Goal: Transaction & Acquisition: Purchase product/service

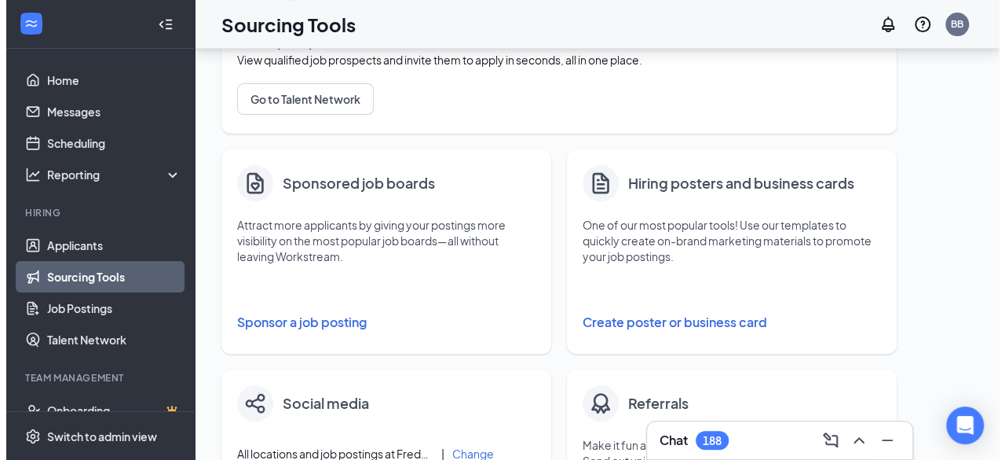
scroll to position [257, 0]
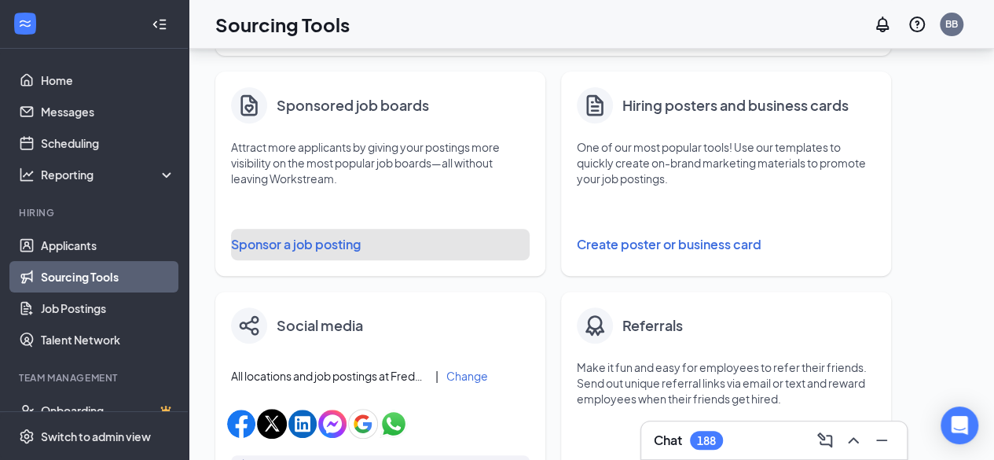
click at [302, 241] on button "Sponsor a job posting" at bounding box center [380, 244] width 298 height 31
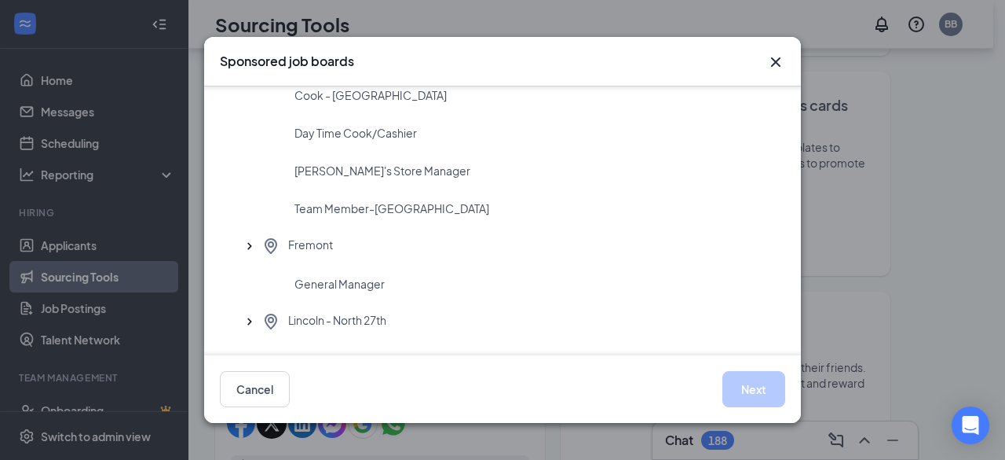
scroll to position [325, 0]
click at [399, 293] on div "General Manager" at bounding box center [503, 283] width 566 height 38
click at [760, 393] on button "Next" at bounding box center [754, 389] width 63 height 36
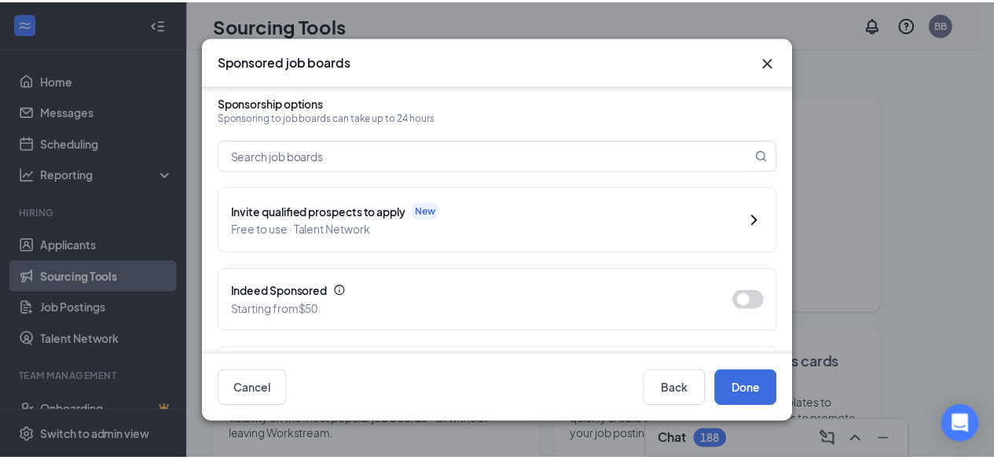
scroll to position [134, 0]
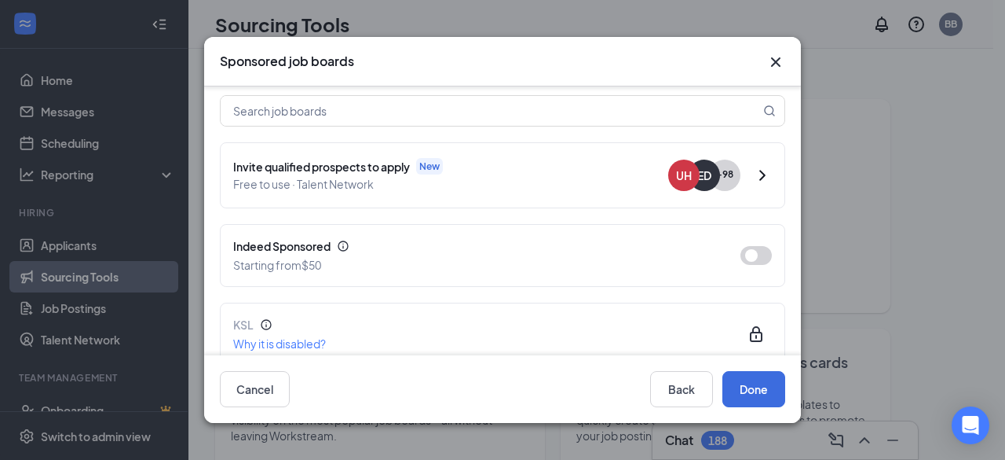
click at [741, 246] on button "button" at bounding box center [756, 255] width 31 height 19
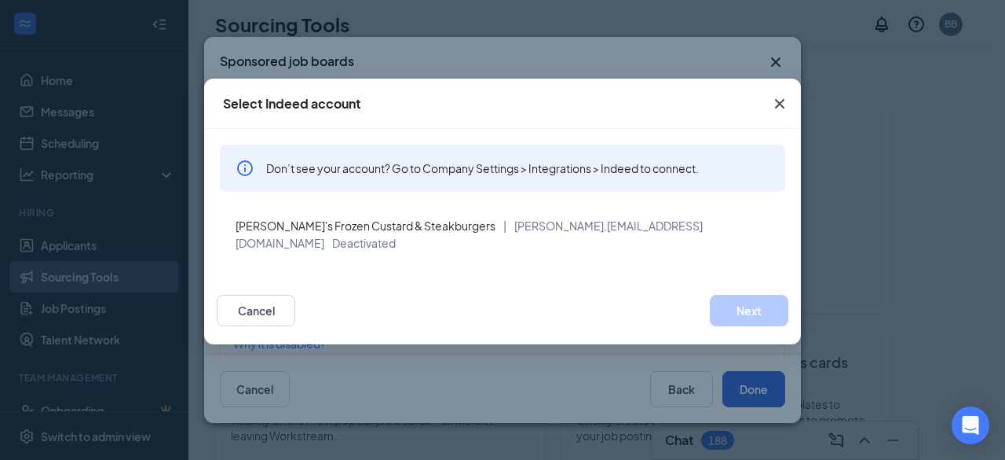
click at [785, 97] on icon "Cross" at bounding box center [780, 103] width 19 height 19
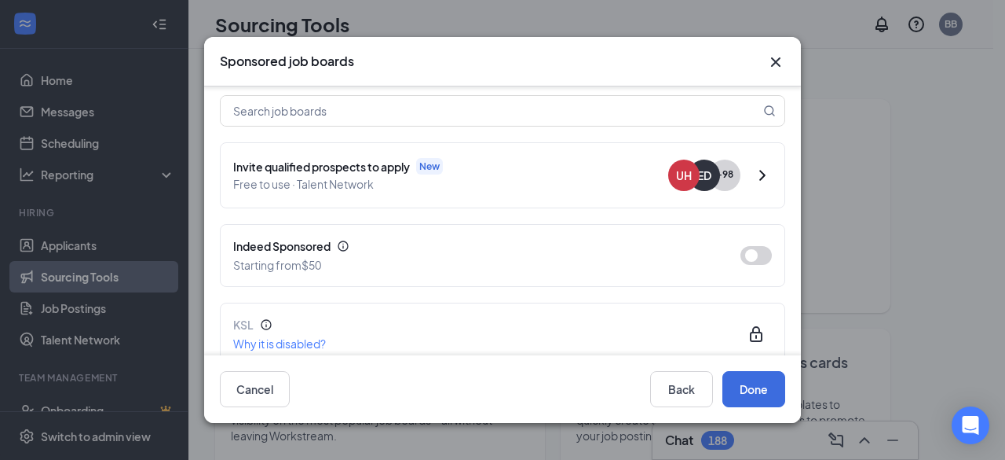
click at [774, 68] on icon "Cross" at bounding box center [776, 62] width 19 height 19
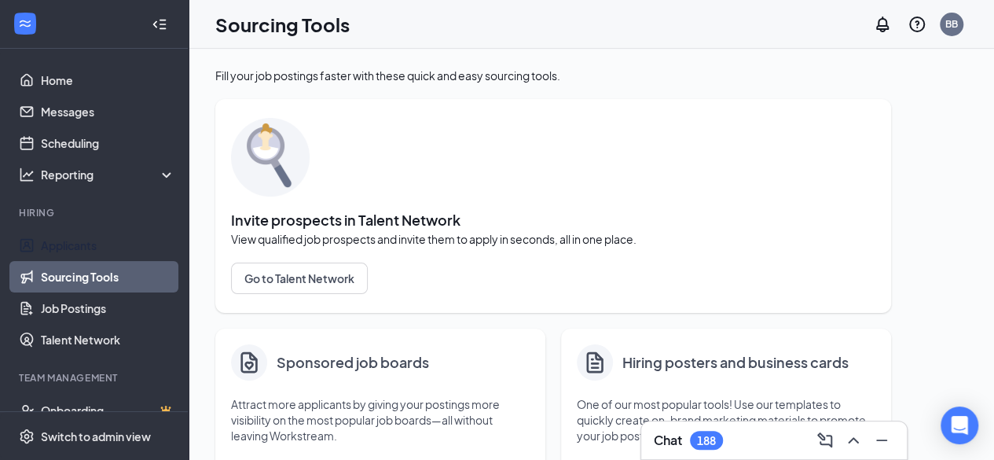
click at [90, 236] on link "Applicants" at bounding box center [108, 244] width 134 height 31
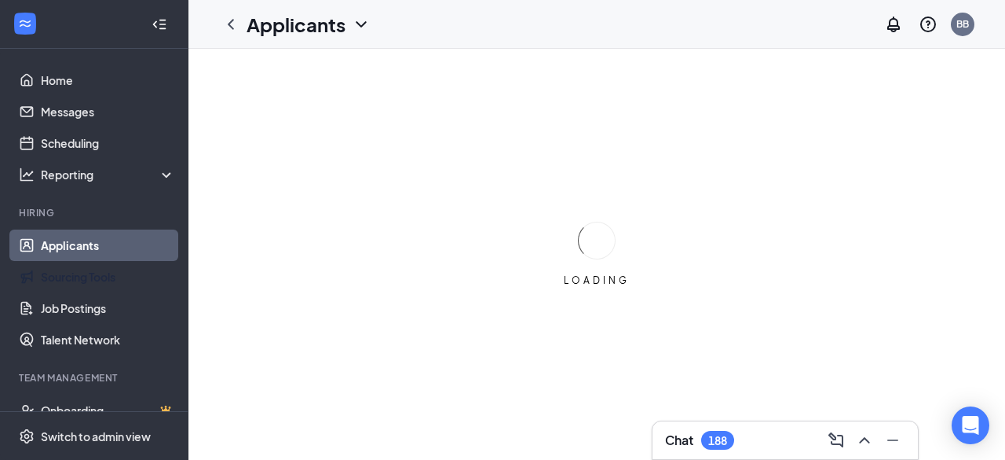
click at [103, 276] on link "Sourcing Tools" at bounding box center [108, 276] width 134 height 31
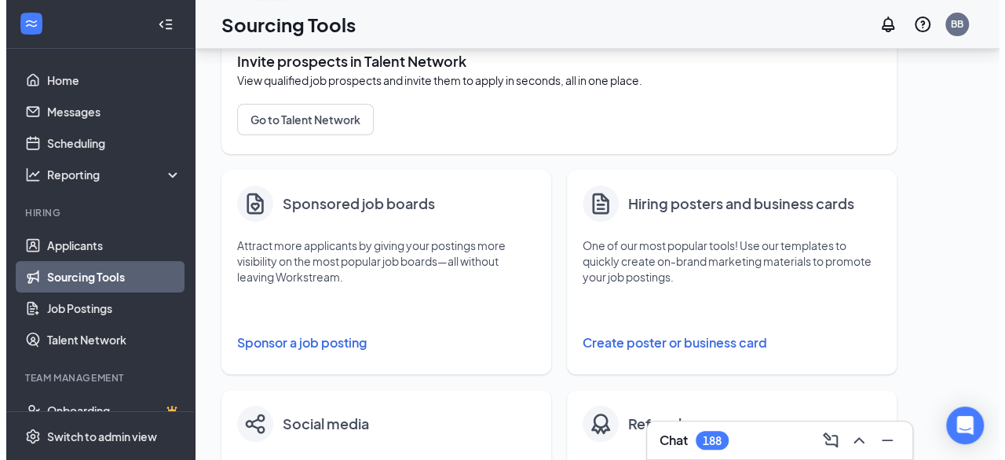
scroll to position [159, 0]
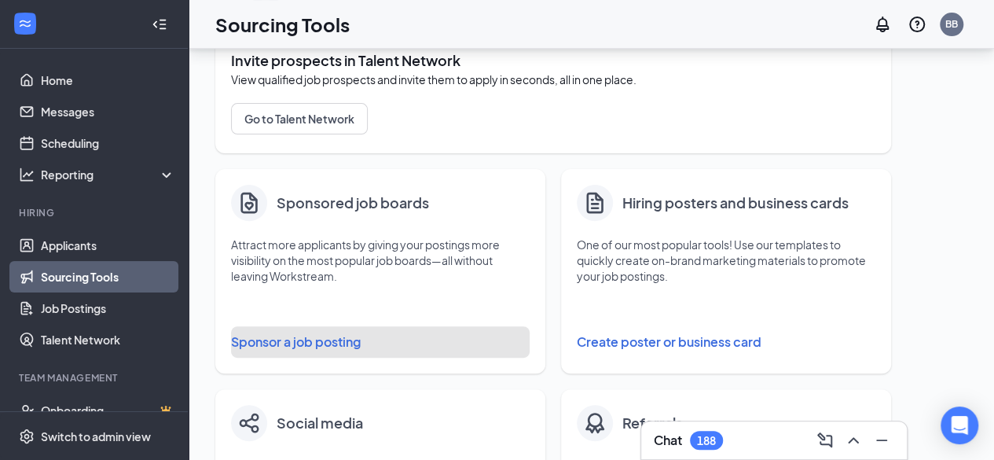
click at [322, 333] on button "Sponsor a job posting" at bounding box center [380, 341] width 298 height 31
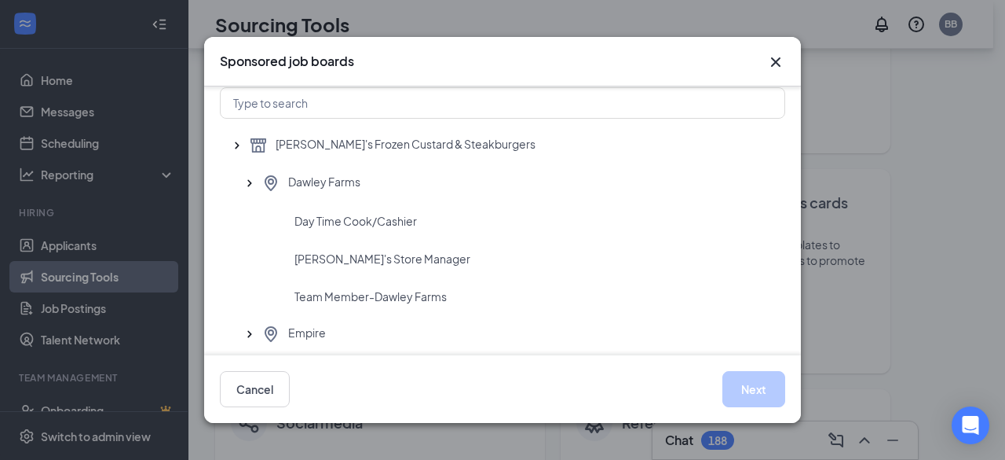
scroll to position [49, 0]
click at [401, 257] on span "[PERSON_NAME]'s Store Manager" at bounding box center [383, 258] width 176 height 16
click at [756, 390] on button "Next" at bounding box center [754, 389] width 63 height 36
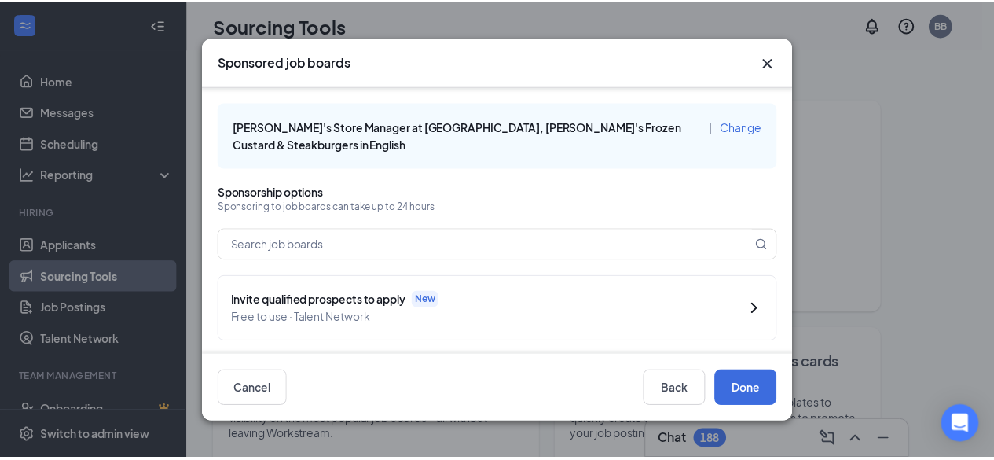
scroll to position [123, 0]
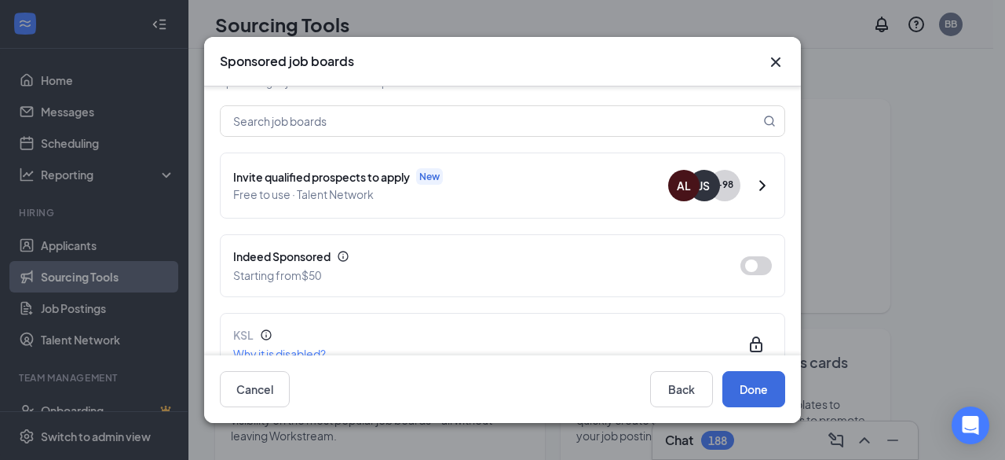
click at [741, 259] on button "button" at bounding box center [756, 265] width 31 height 19
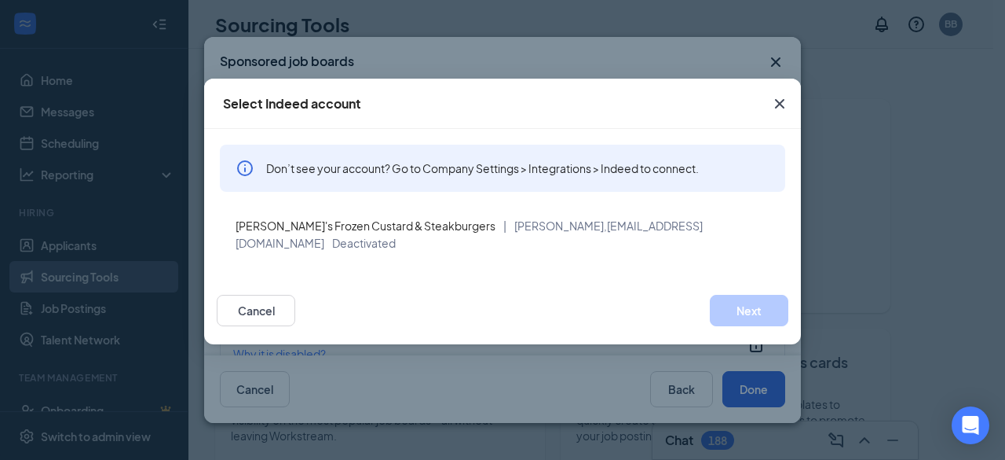
click at [783, 105] on icon "Cross" at bounding box center [780, 103] width 19 height 19
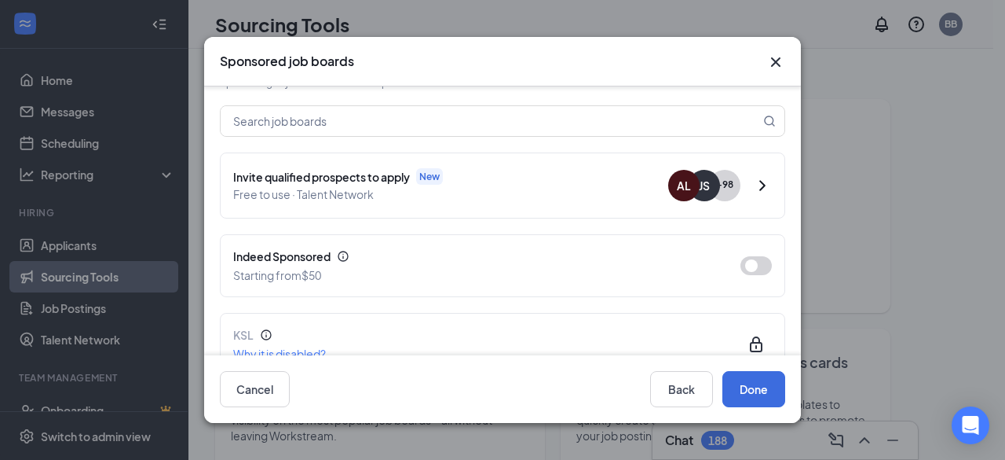
click at [745, 264] on button "button" at bounding box center [756, 265] width 31 height 19
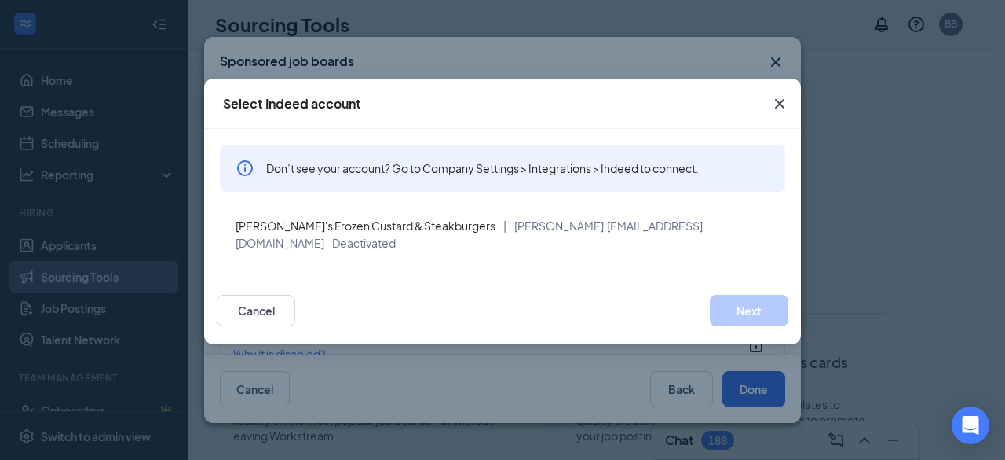
click at [794, 112] on span "Close" at bounding box center [780, 103] width 42 height 42
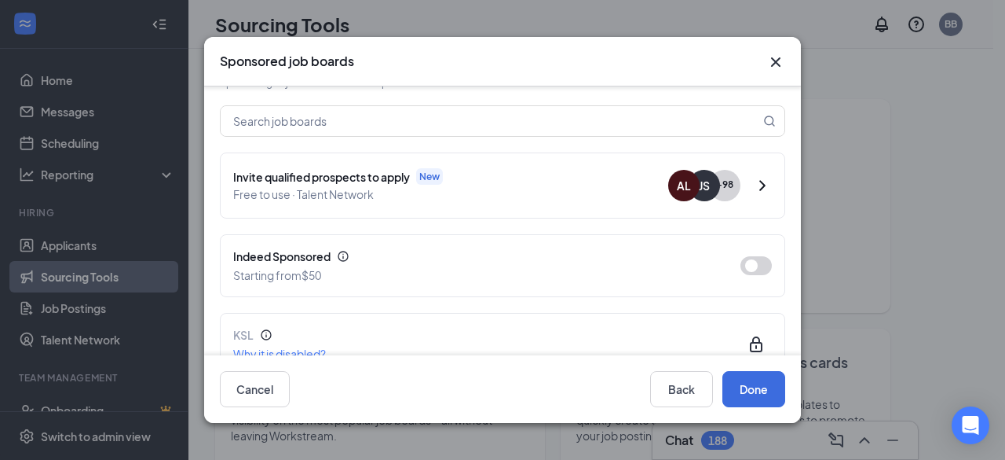
click at [773, 65] on icon "Cross" at bounding box center [775, 61] width 9 height 9
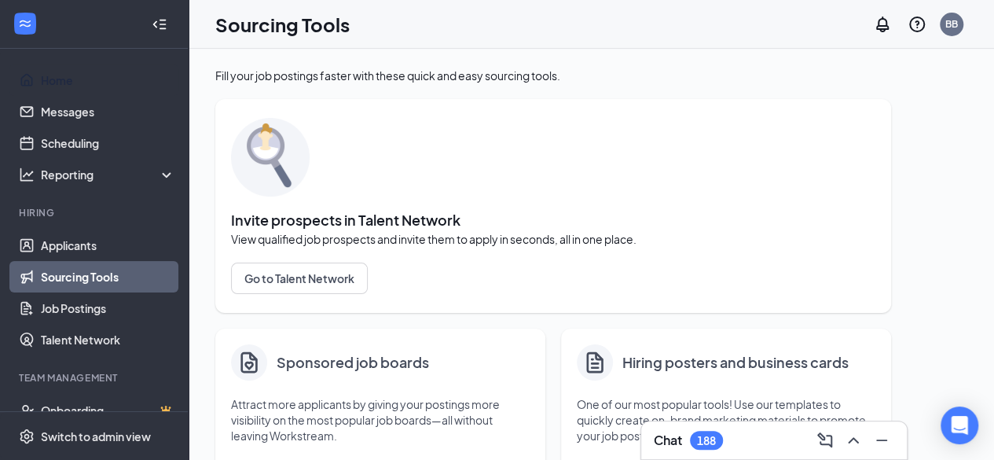
click at [72, 75] on link "Home" at bounding box center [108, 79] width 134 height 31
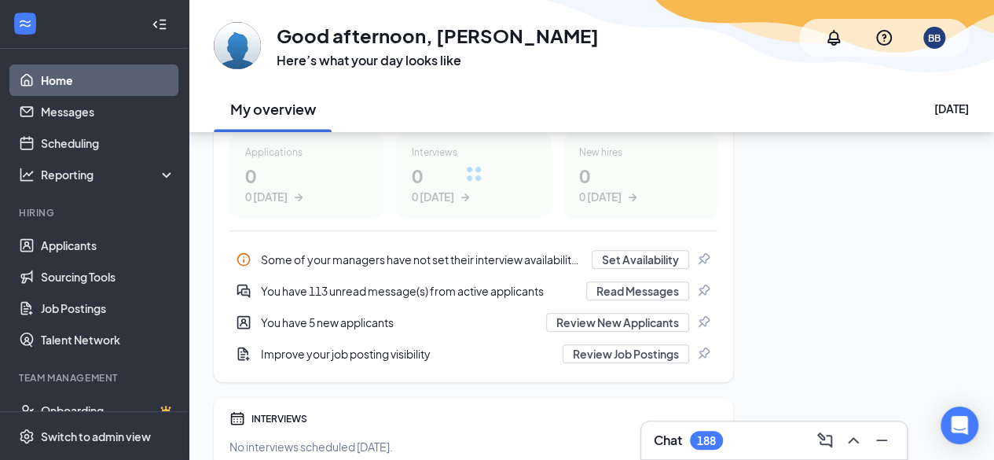
scroll to position [324, 0]
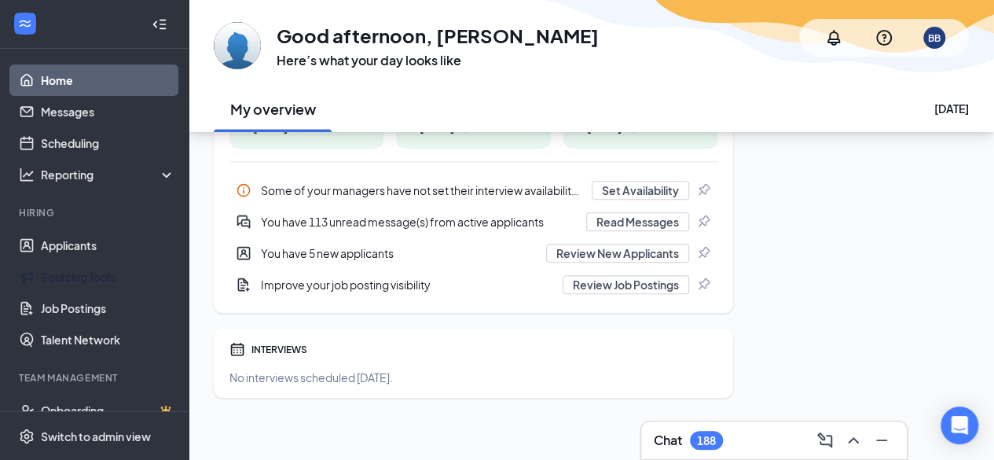
click at [100, 280] on link "Sourcing Tools" at bounding box center [108, 276] width 134 height 31
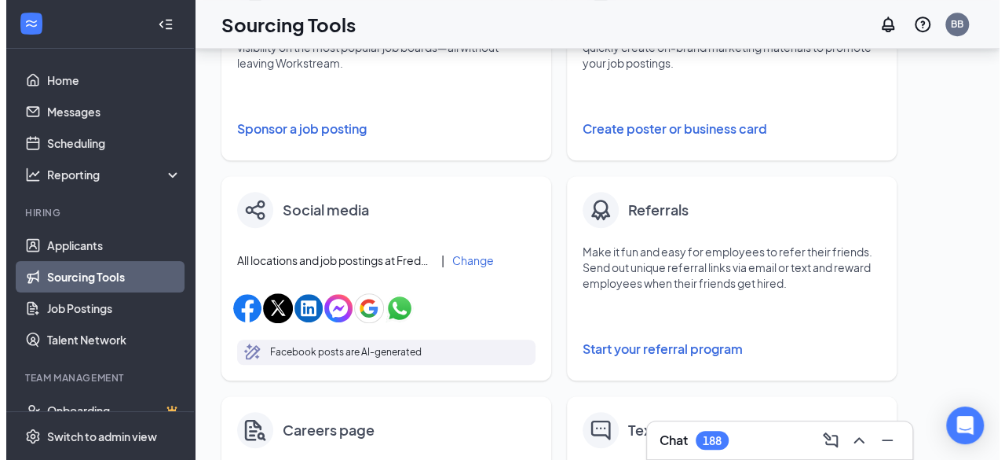
scroll to position [265, 0]
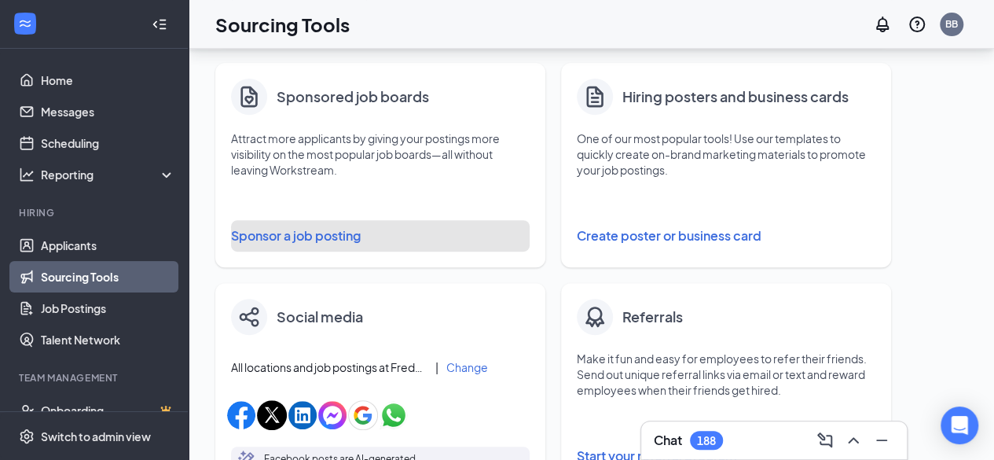
click at [335, 232] on button "Sponsor a job posting" at bounding box center [380, 235] width 298 height 31
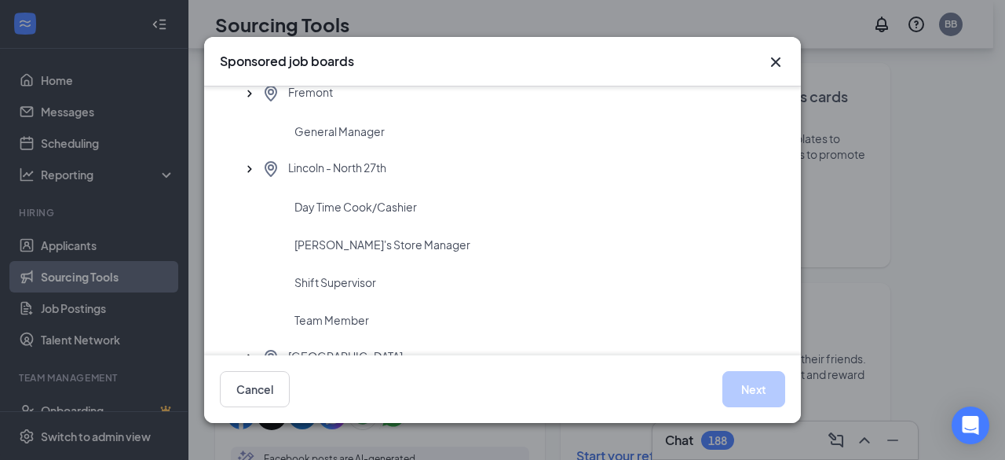
scroll to position [489, 0]
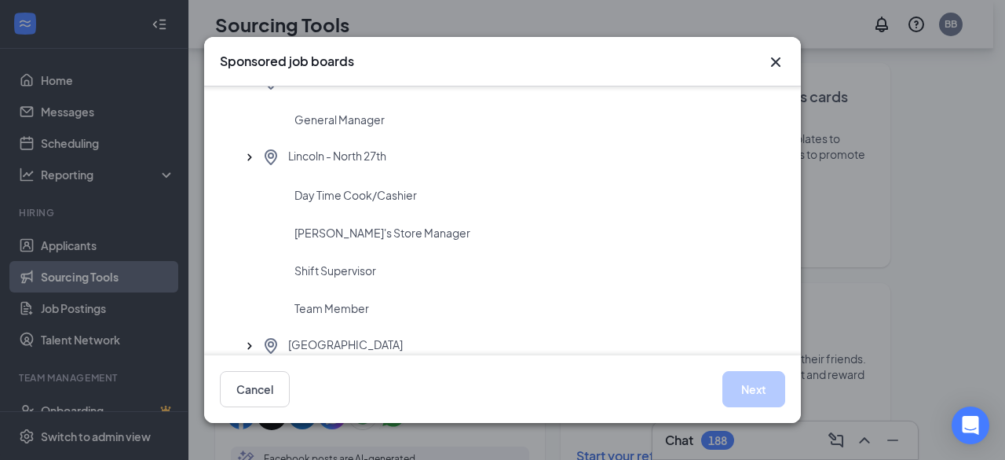
click at [383, 196] on span "Day Time Cook/Cashier" at bounding box center [356, 195] width 123 height 16
click at [753, 382] on button "Next" at bounding box center [754, 389] width 63 height 36
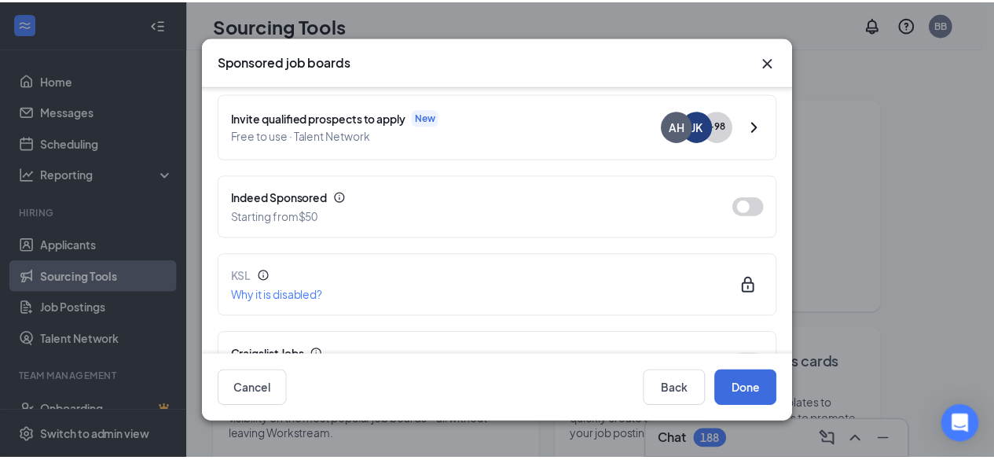
scroll to position [183, 0]
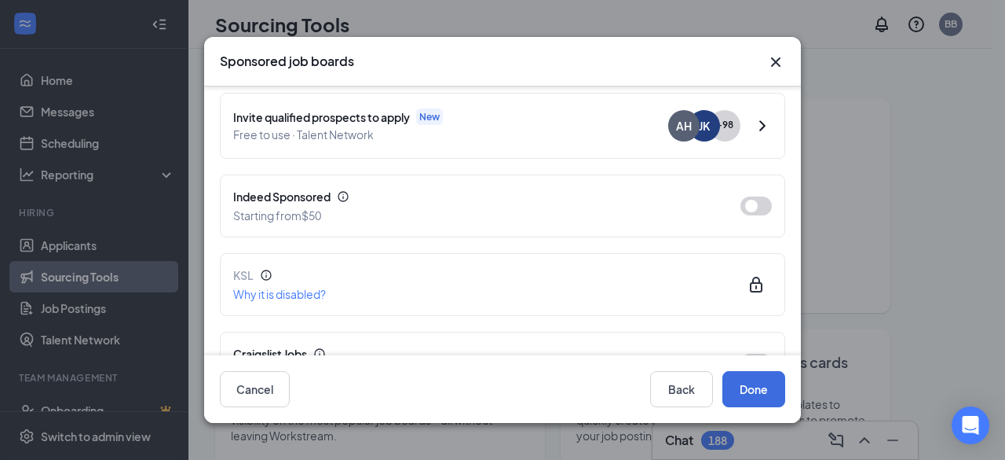
click at [746, 200] on button "button" at bounding box center [756, 205] width 31 height 19
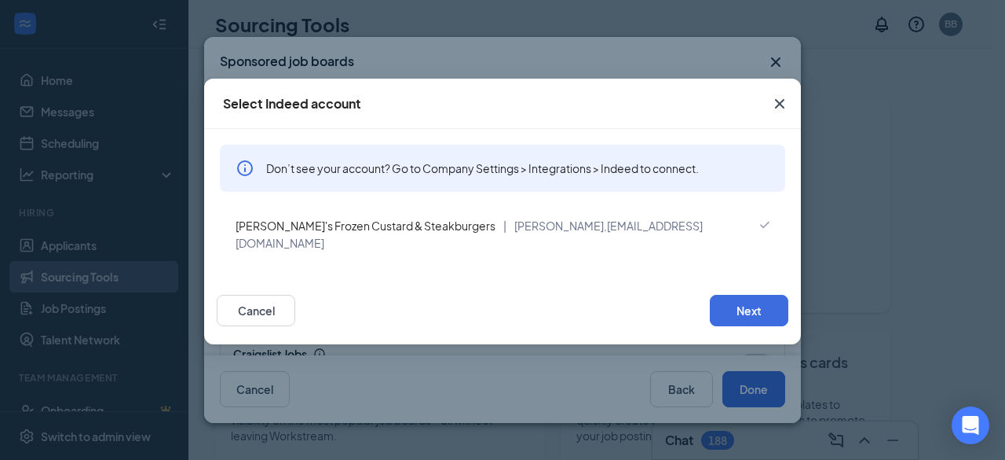
click at [779, 104] on icon "Cross" at bounding box center [779, 103] width 9 height 9
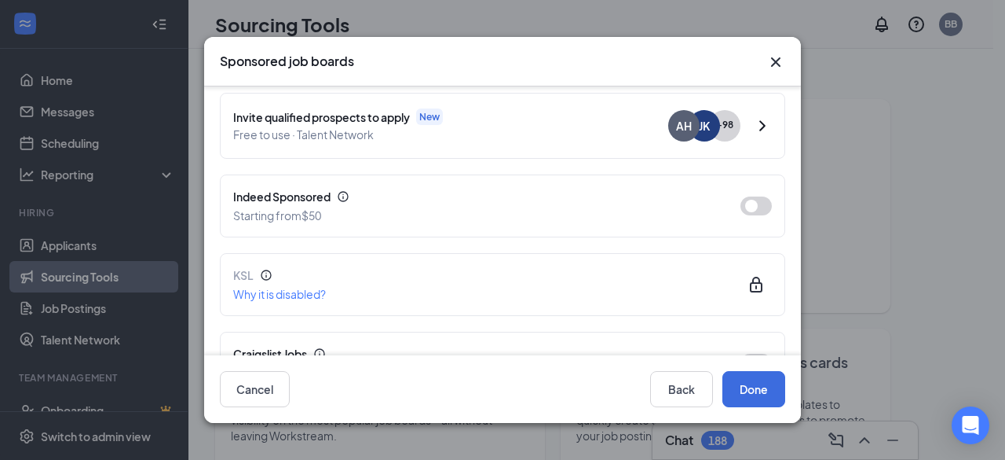
click at [745, 211] on button "button" at bounding box center [756, 205] width 31 height 19
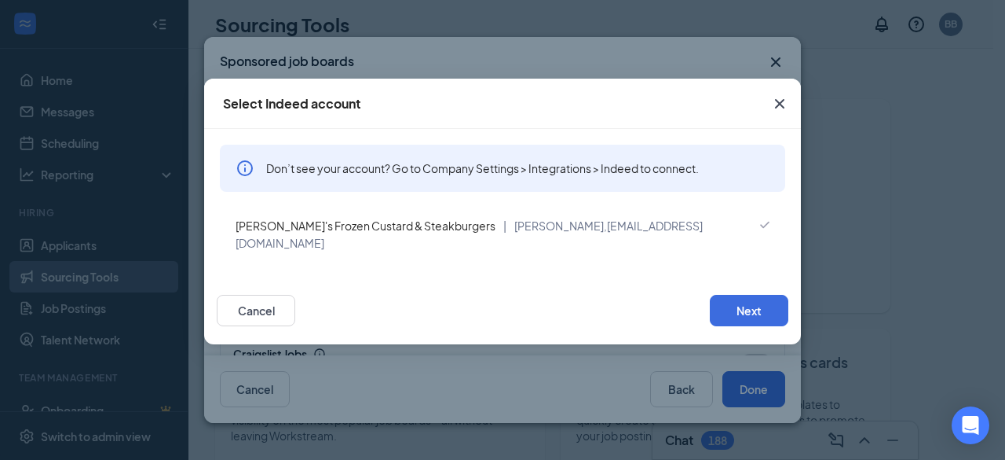
click at [254, 276] on div "Cancel Next" at bounding box center [502, 310] width 597 height 68
click at [256, 301] on button "Cancel" at bounding box center [256, 310] width 79 height 31
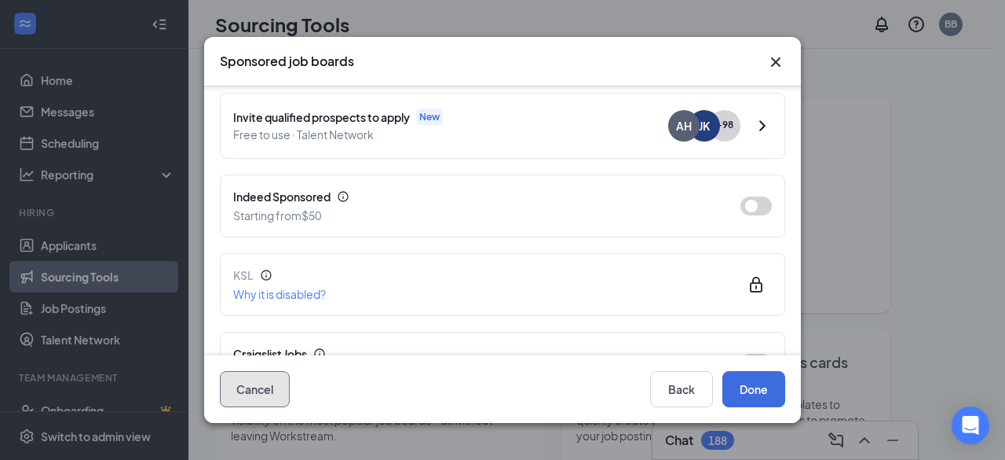
click at [278, 379] on button "Cancel" at bounding box center [255, 389] width 70 height 36
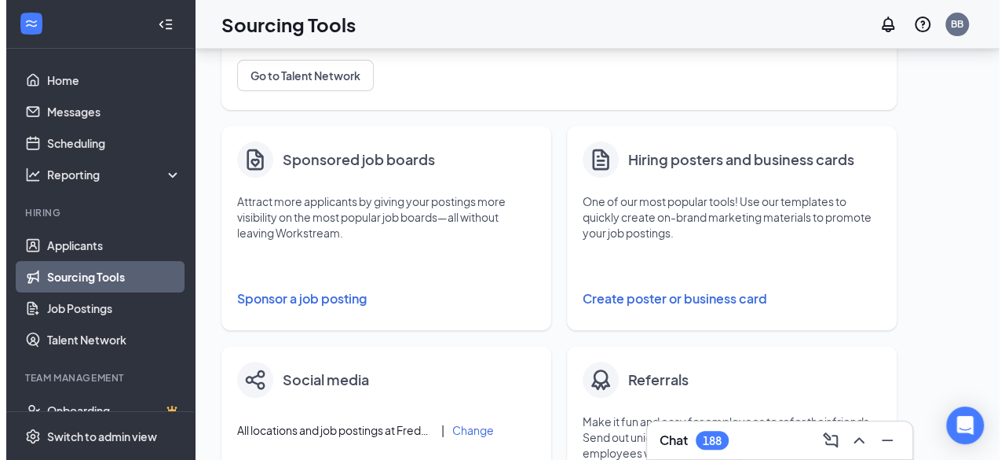
scroll to position [203, 0]
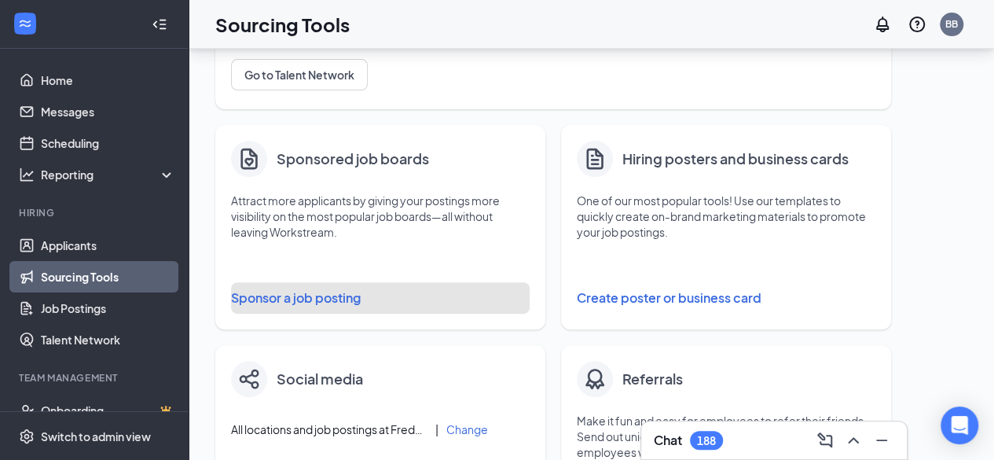
click at [305, 304] on button "Sponsor a job posting" at bounding box center [380, 297] width 298 height 31
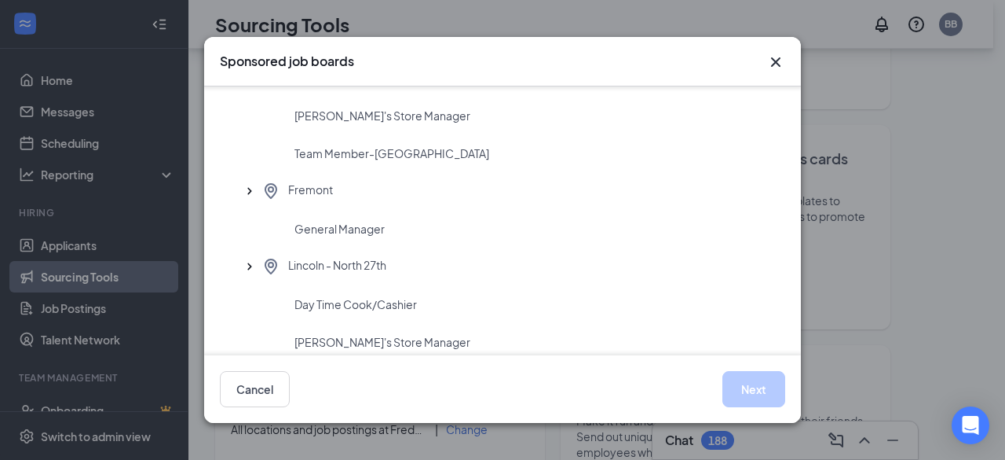
scroll to position [386, 0]
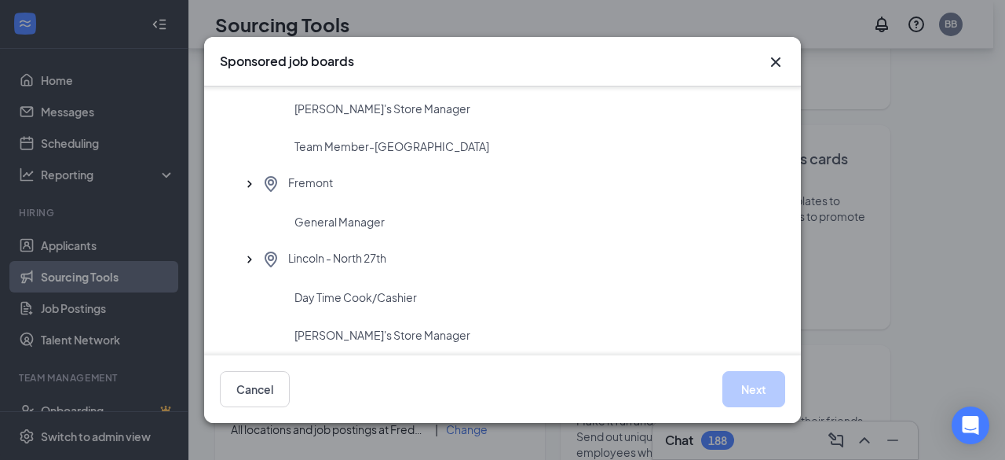
click at [342, 227] on span "General Manager" at bounding box center [340, 222] width 90 height 16
click at [767, 402] on button "Next" at bounding box center [754, 389] width 63 height 36
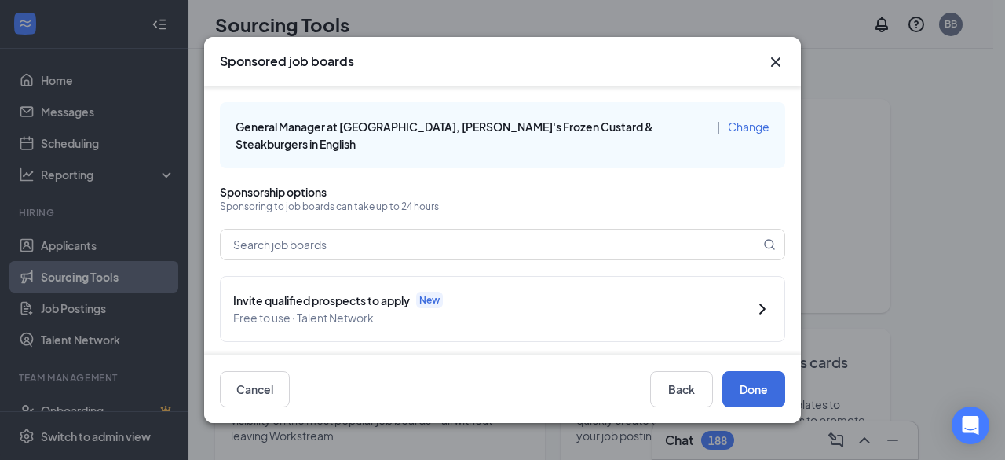
scroll to position [77, 0]
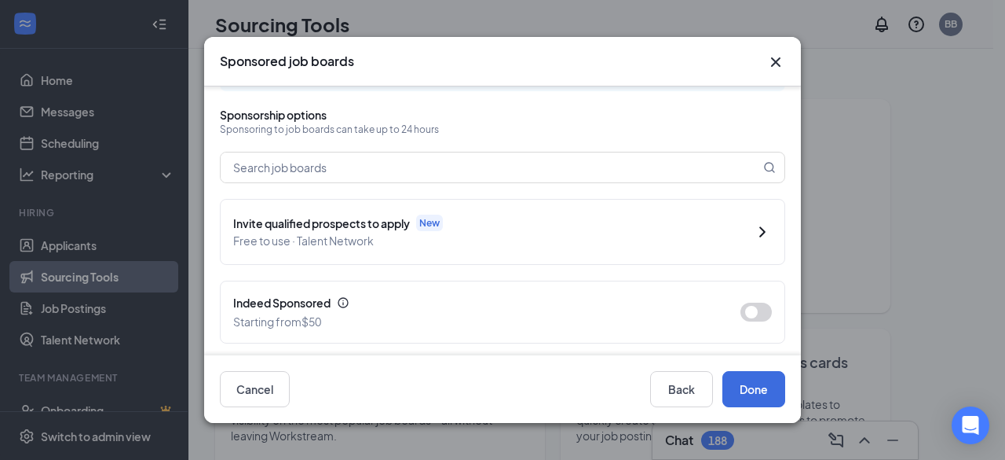
click at [741, 302] on button "button" at bounding box center [756, 311] width 31 height 19
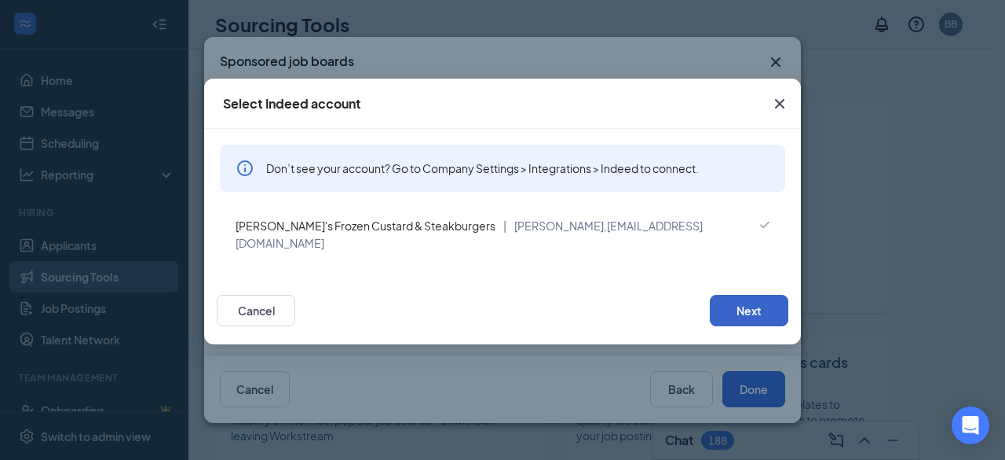
click at [748, 295] on button "Next" at bounding box center [749, 310] width 79 height 31
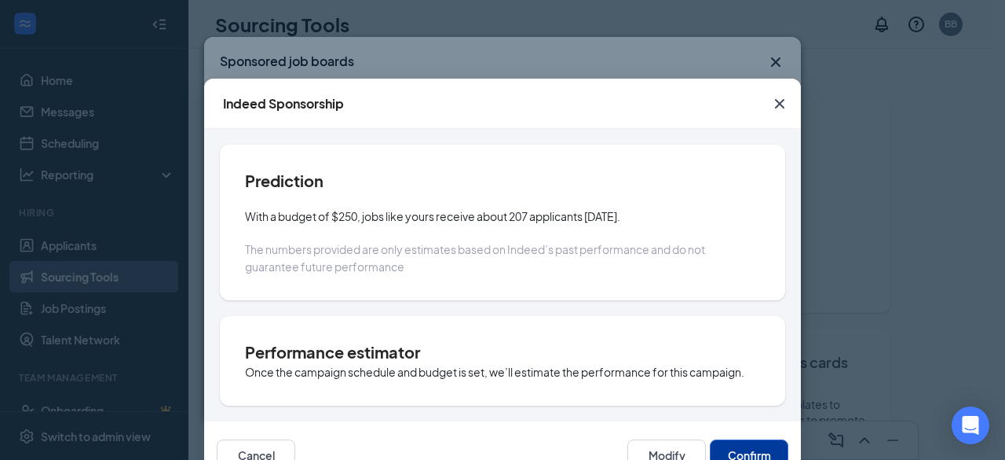
scroll to position [47, 0]
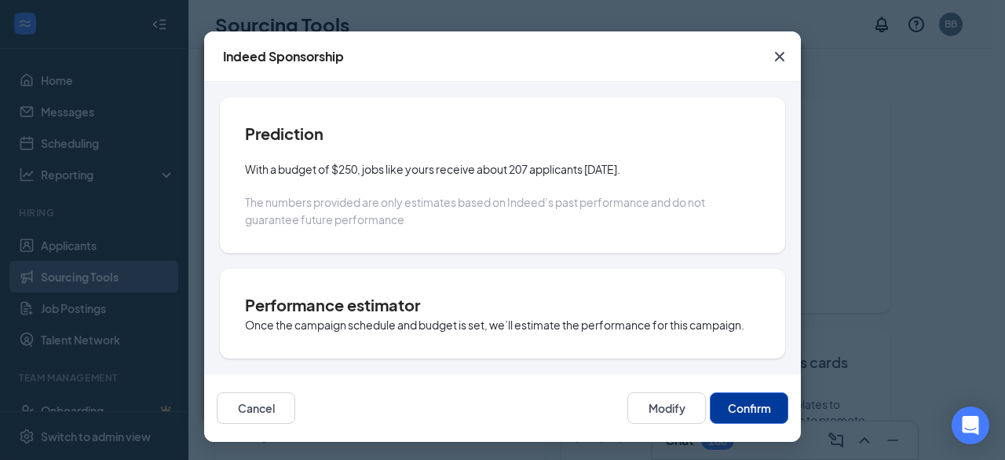
click at [662, 427] on div "Cancel Modify Confirm" at bounding box center [502, 408] width 597 height 68
click at [678, 400] on button "Modify" at bounding box center [667, 407] width 79 height 31
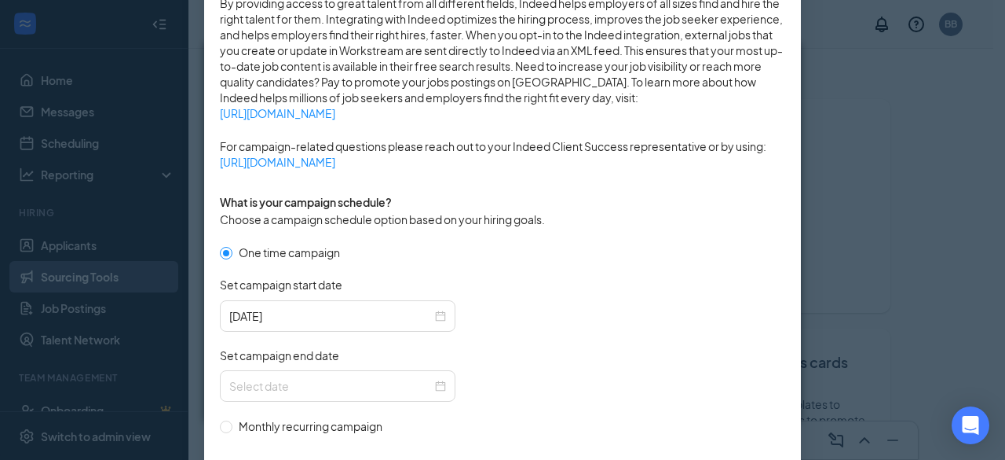
scroll to position [293, 0]
click at [438, 383] on div at bounding box center [337, 384] width 217 height 17
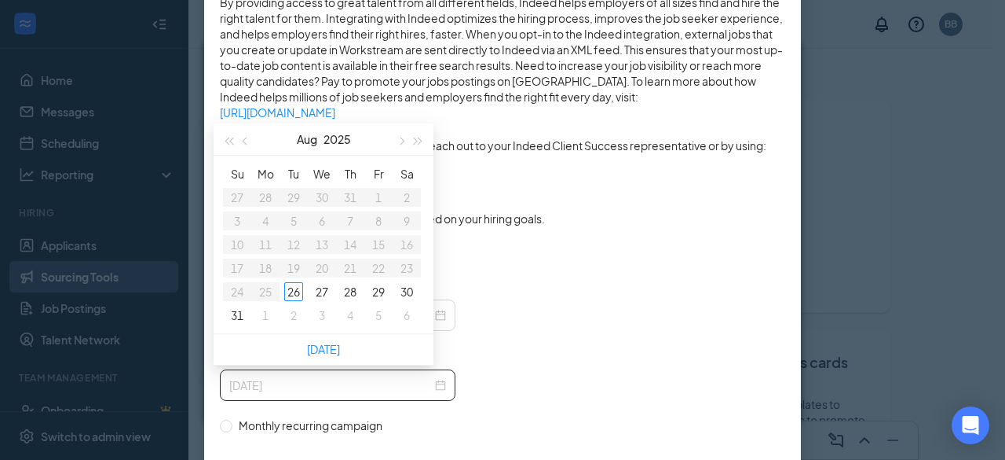
type input "[DATE]"
click at [405, 318] on div "6" at bounding box center [406, 315] width 19 height 19
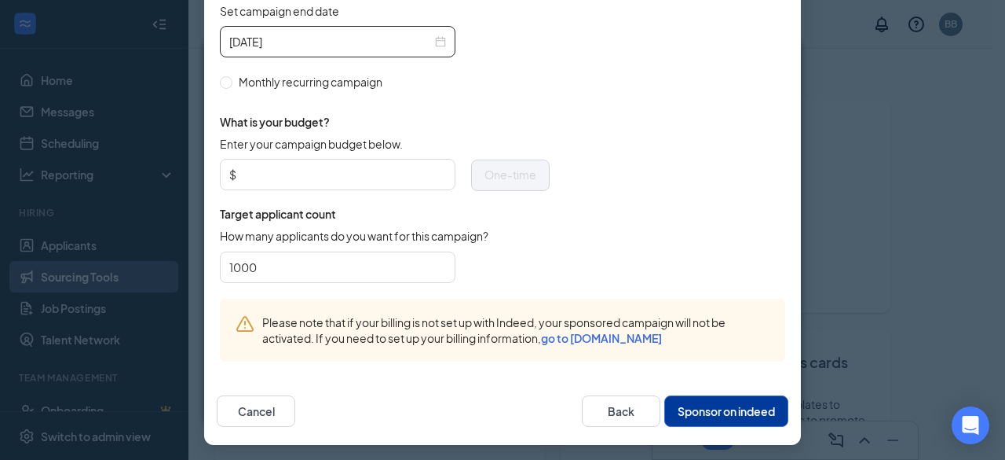
scroll to position [484, 0]
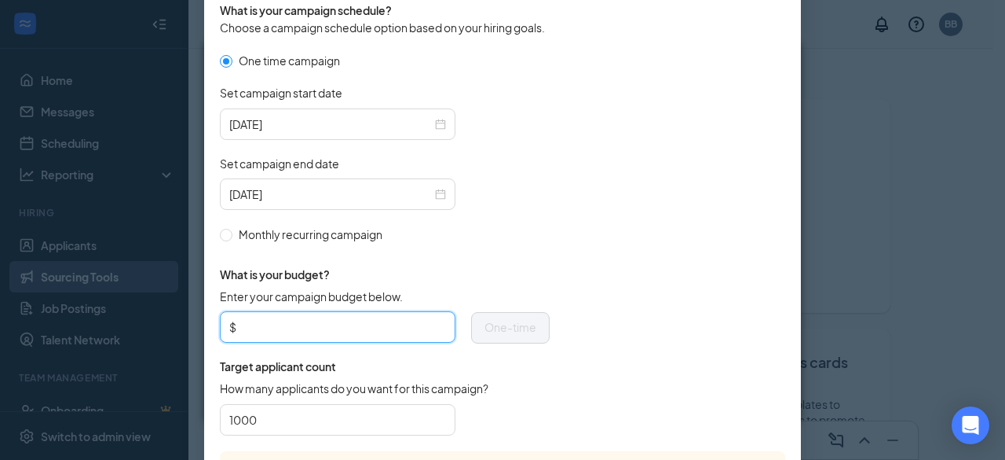
click at [261, 331] on input "Enter your campaign budget below." at bounding box center [343, 327] width 207 height 24
type input "175"
click at [283, 408] on input "1000" at bounding box center [337, 420] width 217 height 24
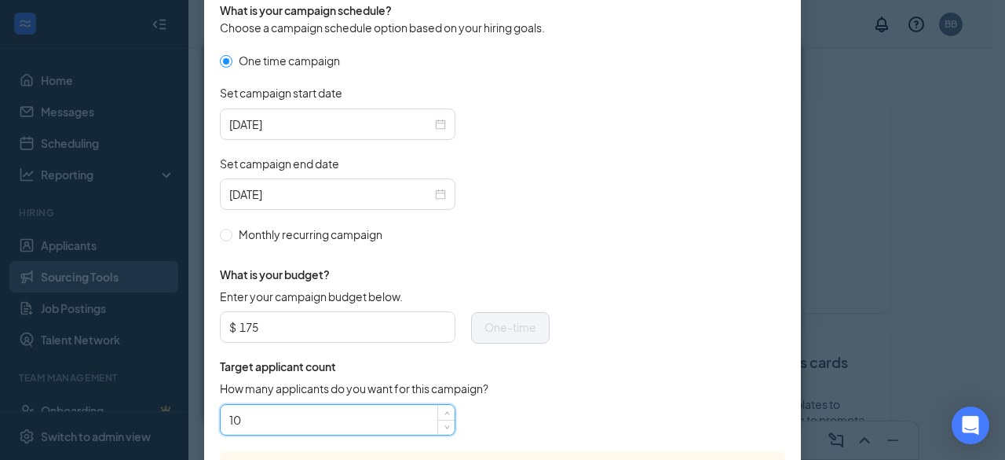
type input "1"
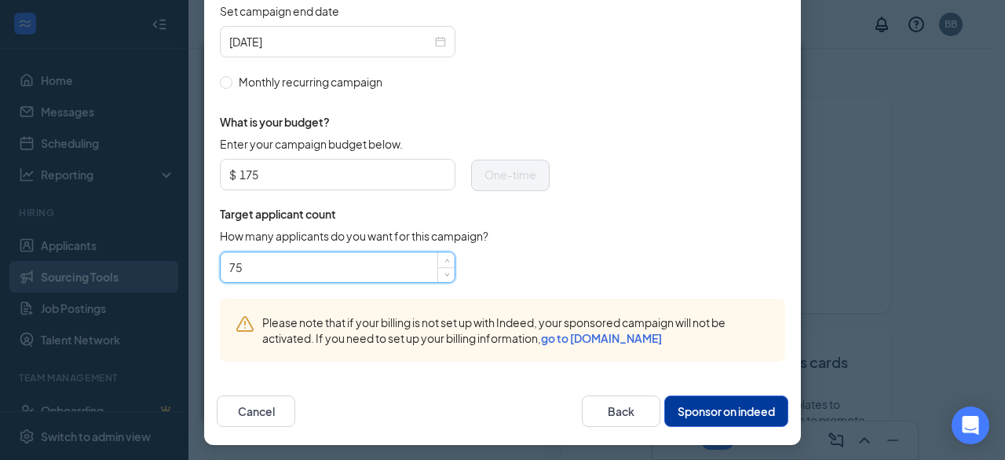
type input "75"
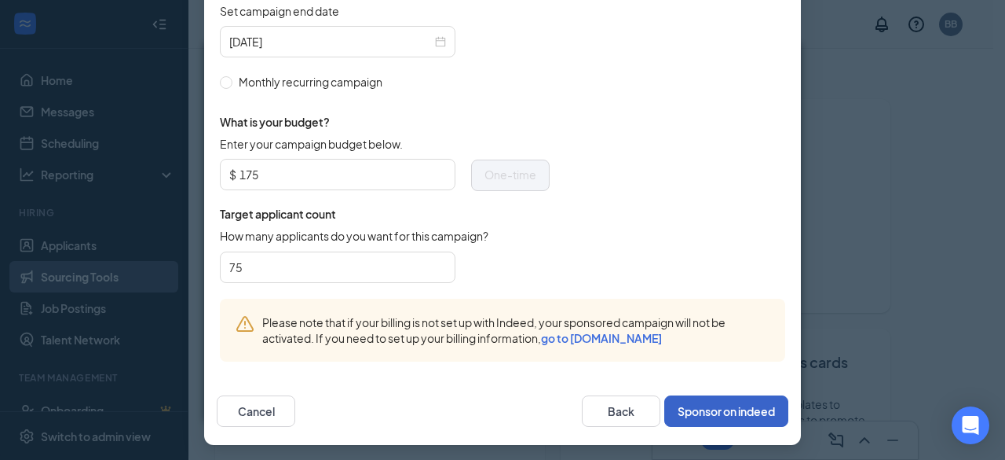
click at [711, 405] on button "Sponsor on indeed" at bounding box center [727, 410] width 124 height 31
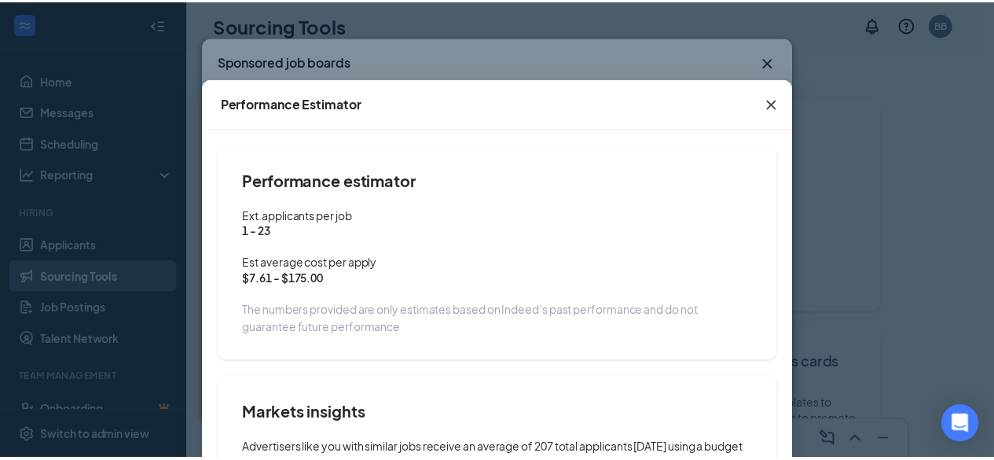
scroll to position [192, 0]
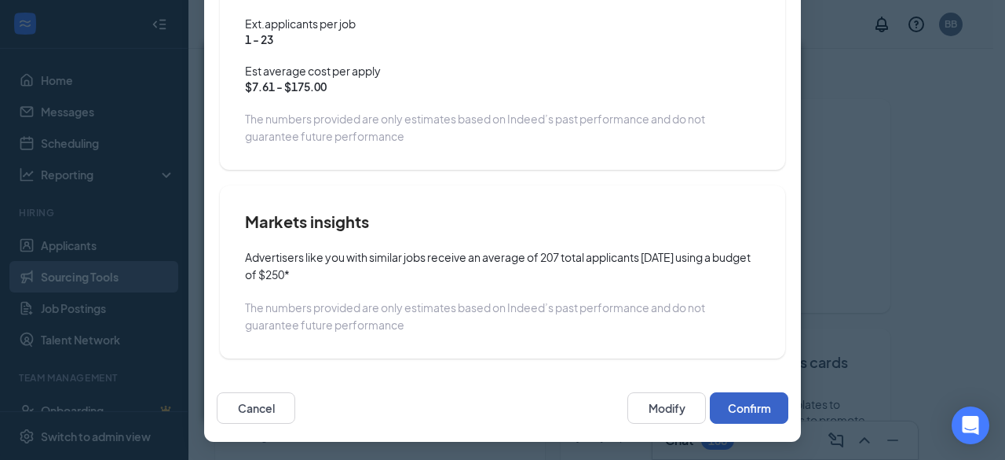
click at [742, 407] on button "Confirm" at bounding box center [749, 407] width 79 height 31
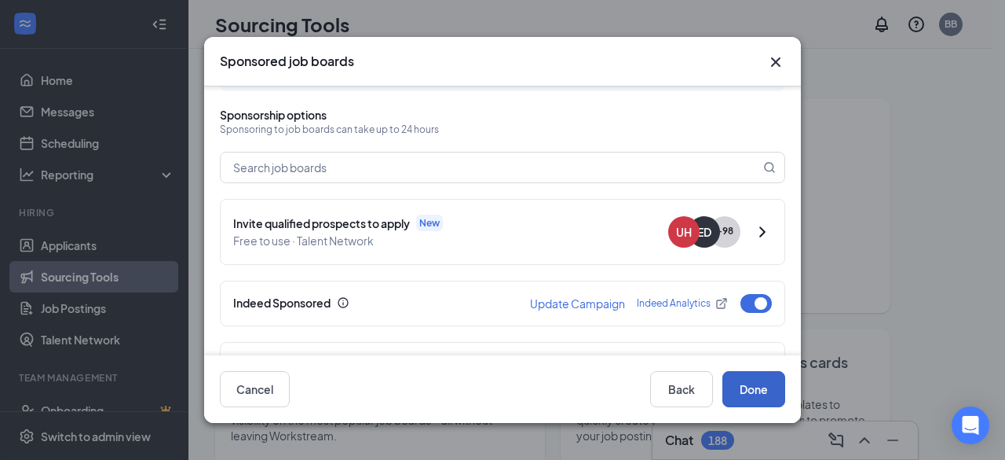
click at [754, 402] on button "Done" at bounding box center [754, 389] width 63 height 36
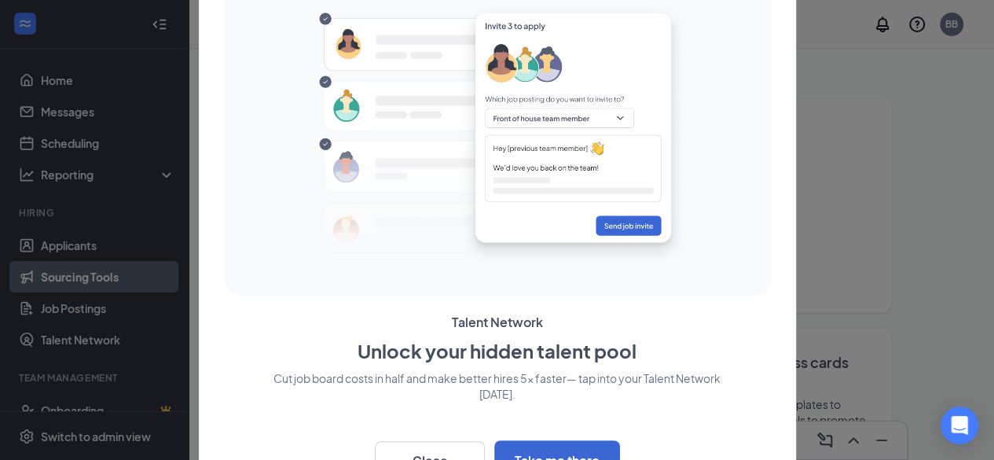
scroll to position [37, 0]
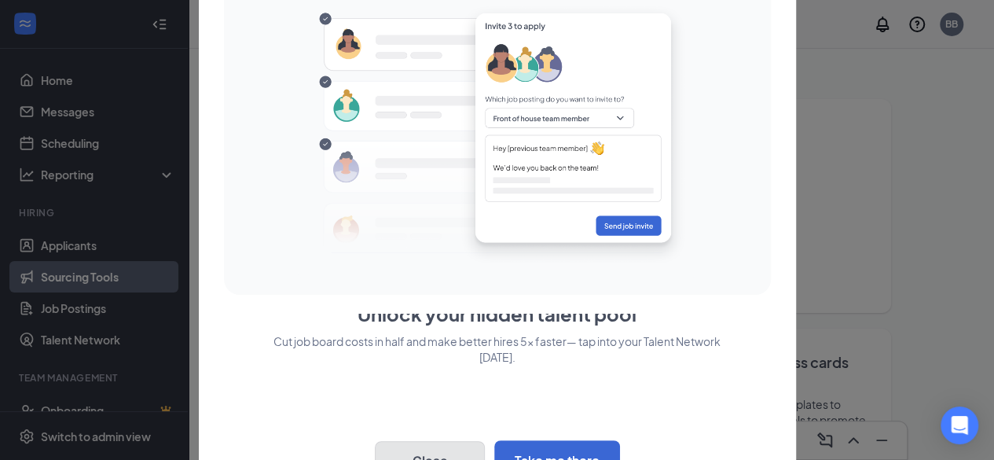
click at [461, 445] on button "Close" at bounding box center [430, 460] width 110 height 39
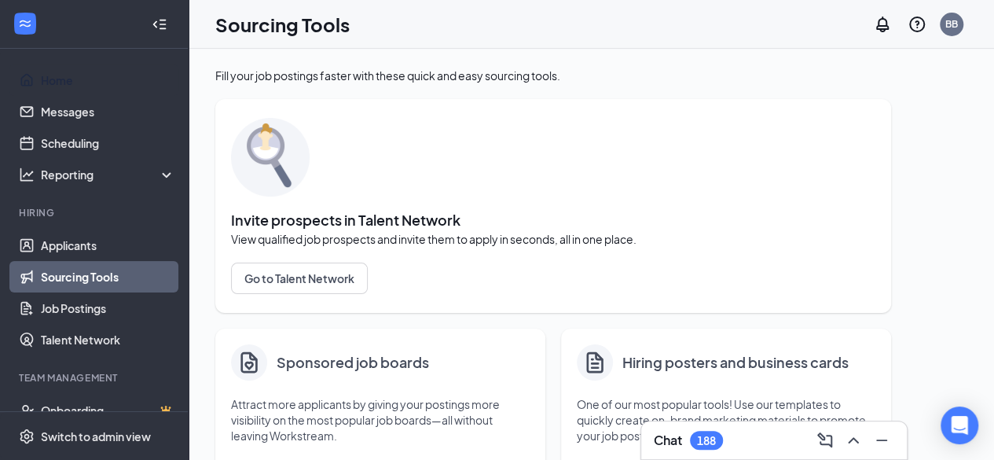
click at [85, 77] on link "Home" at bounding box center [108, 79] width 134 height 31
